Goal: Task Accomplishment & Management: Manage account settings

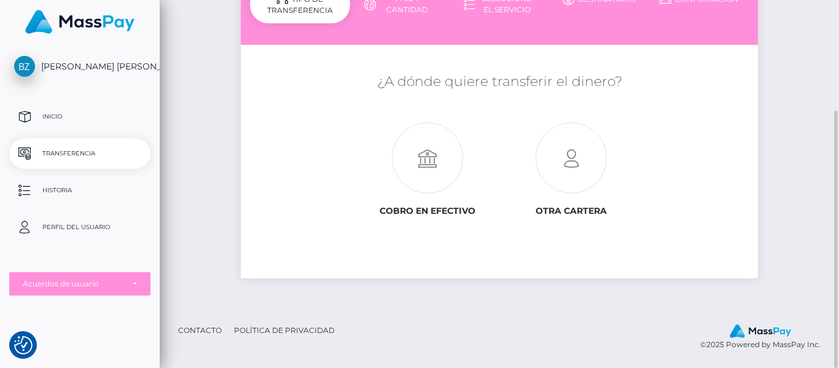
scroll to position [157, 0]
click at [77, 189] on p "Historia" at bounding box center [80, 190] width 132 height 18
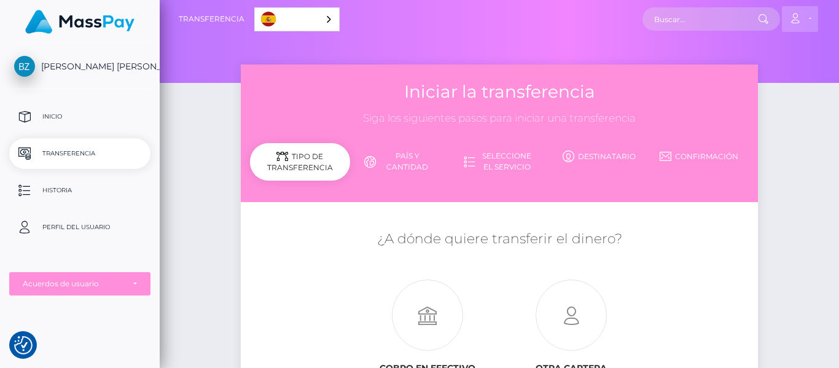
click at [810, 18] on link "Cuenta" at bounding box center [800, 19] width 36 height 26
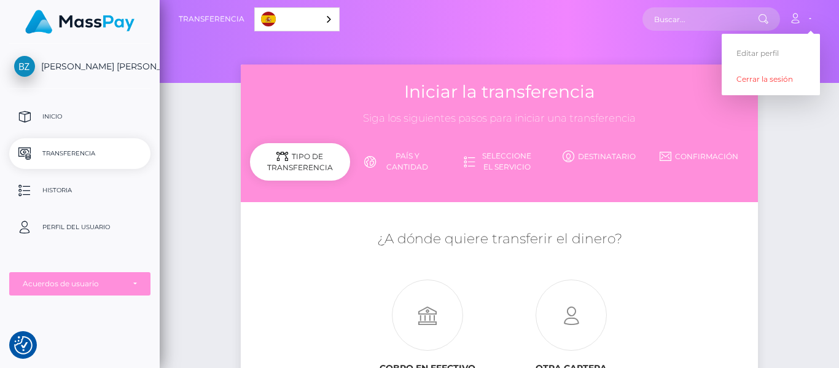
click at [77, 65] on span "[PERSON_NAME] [PERSON_NAME]" at bounding box center [79, 66] width 141 height 11
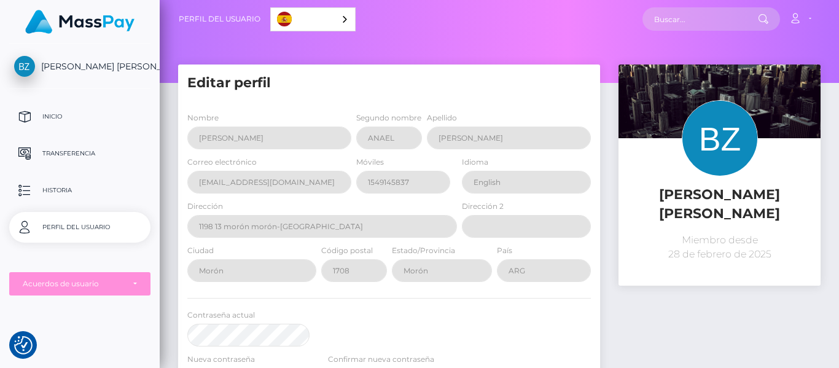
drag, startPoint x: 0, startPoint y: 0, endPoint x: 344, endPoint y: 20, distance: 344.7
click at [344, 20] on div "Español" at bounding box center [312, 19] width 85 height 24
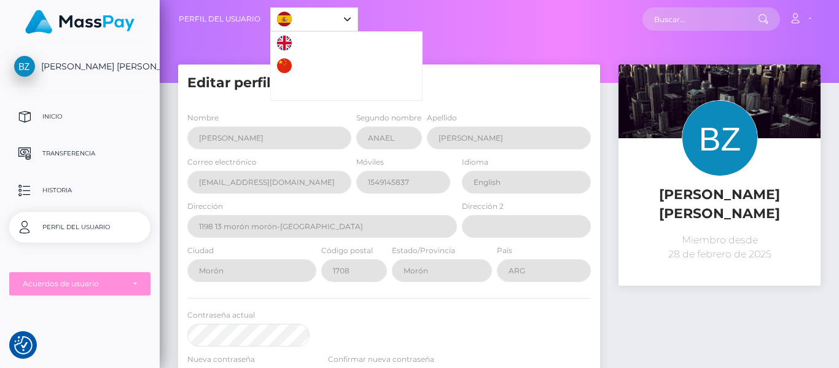
click at [344, 20] on div "Español" at bounding box center [314, 19] width 88 height 24
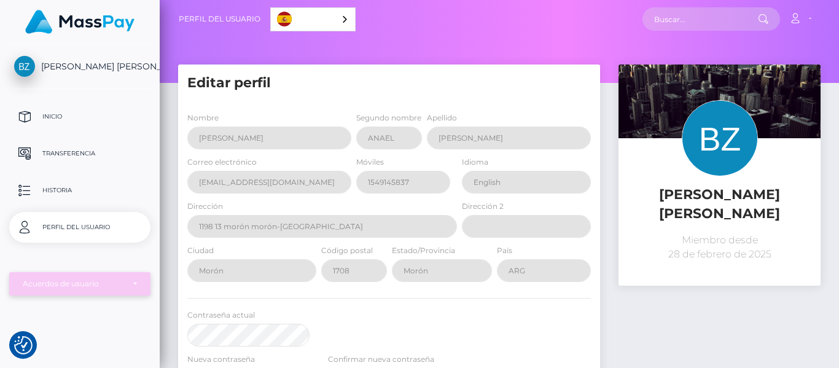
click at [135, 285] on div "Acuerdos de usuario" at bounding box center [80, 284] width 114 height 10
click at [145, 273] on div "Acuerdos de usuario" at bounding box center [79, 283] width 141 height 23
click at [88, 226] on p "Perfil del usuario" at bounding box center [80, 227] width 132 height 18
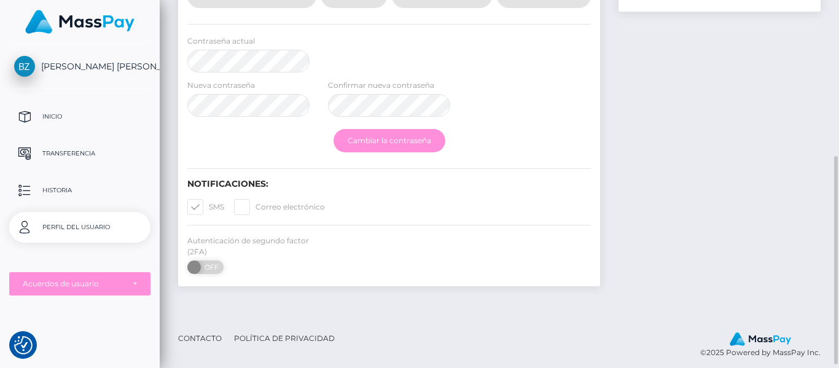
scroll to position [275, 0]
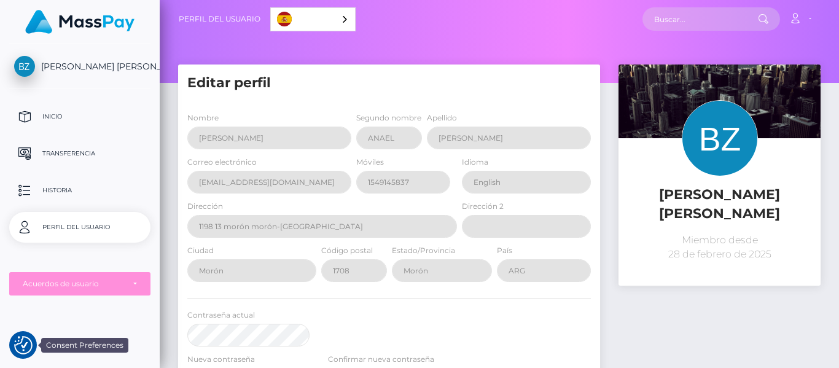
click at [26, 348] on img "Consent Preferences" at bounding box center [23, 345] width 18 height 18
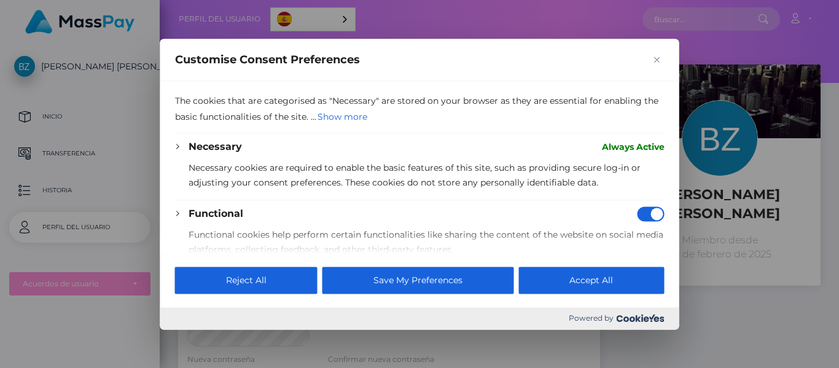
scroll to position [34, 0]
click at [369, 116] on button "Show more" at bounding box center [342, 117] width 52 height 17
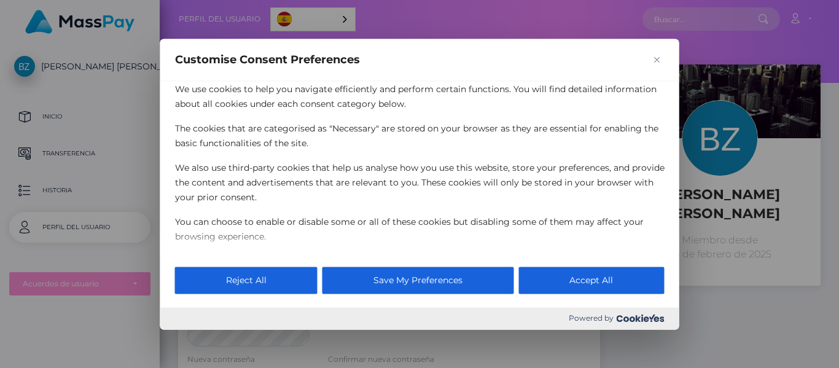
scroll to position [6, 0]
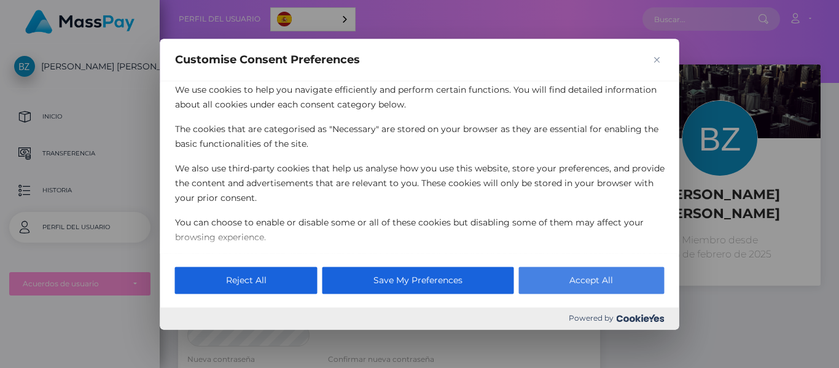
click at [583, 283] on button "Accept All" at bounding box center [592, 280] width 146 height 27
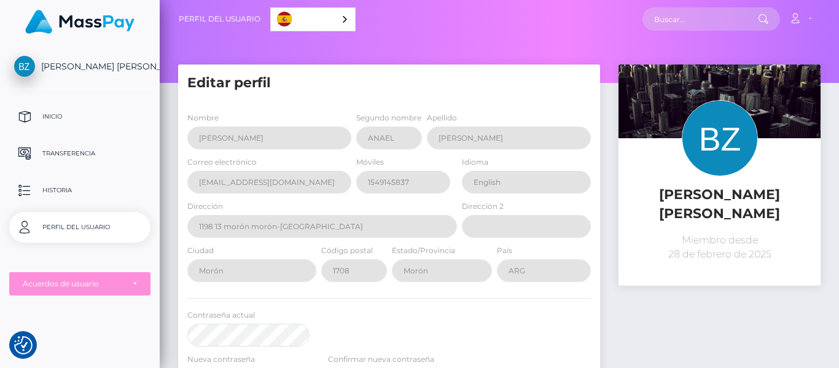
click at [87, 25] on img at bounding box center [79, 22] width 109 height 24
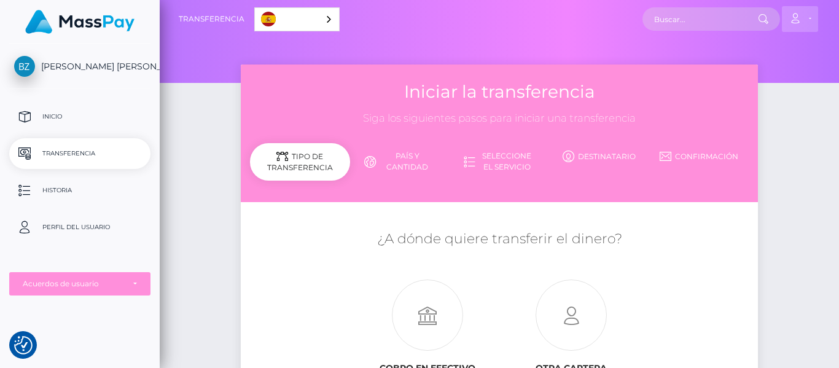
click at [799, 18] on icon at bounding box center [795, 19] width 13 height 10
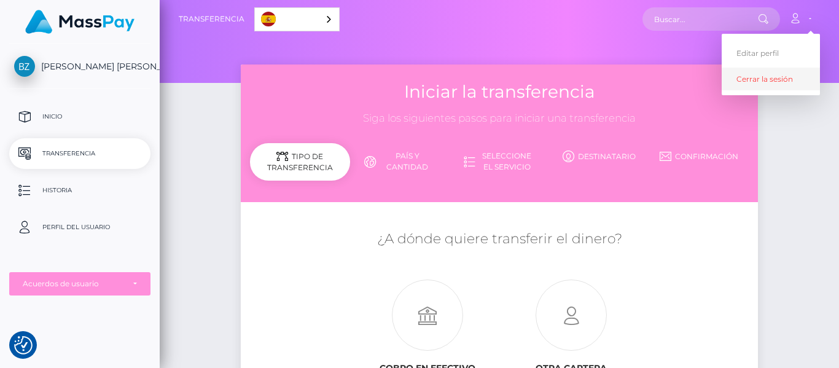
click at [776, 84] on link "Cerrar la sesión" at bounding box center [771, 79] width 98 height 23
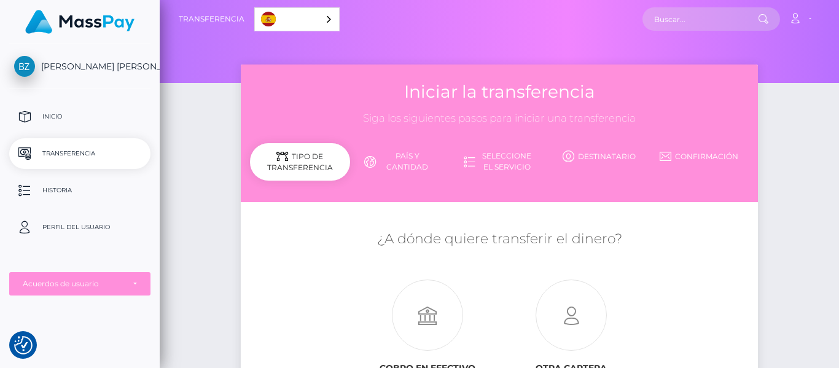
click at [95, 28] on img at bounding box center [79, 22] width 109 height 24
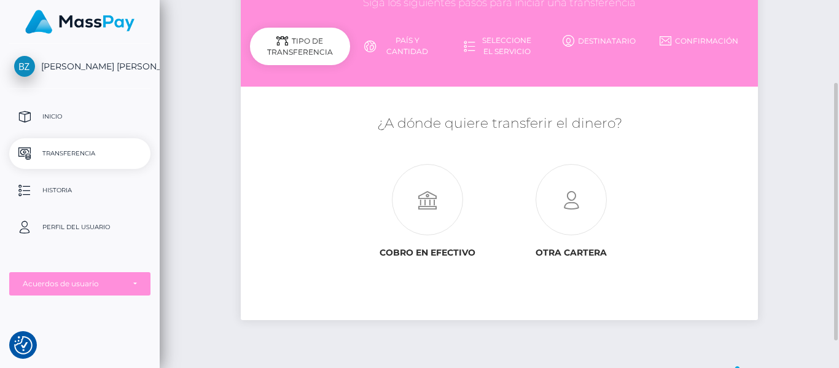
scroll to position [117, 0]
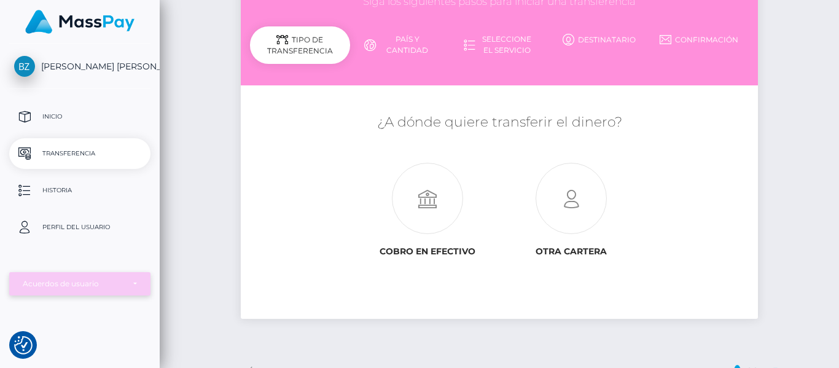
click at [70, 289] on div "Acuerdos de usuario" at bounding box center [73, 284] width 101 height 10
click at [24, 341] on img "Consent Preferences" at bounding box center [23, 345] width 18 height 18
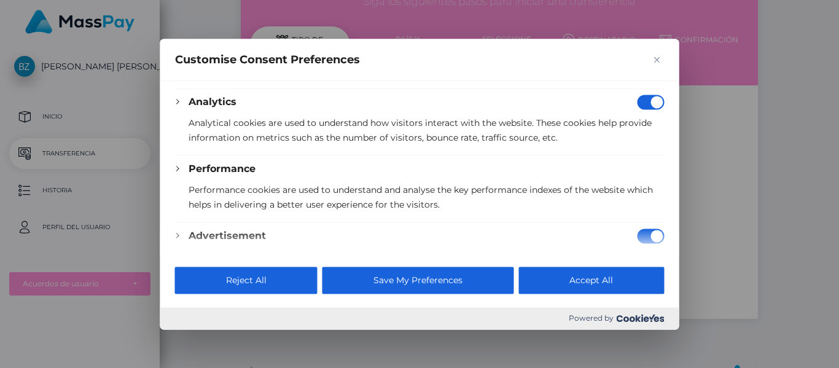
scroll to position [323, 0]
